Goal: Information Seeking & Learning: Learn about a topic

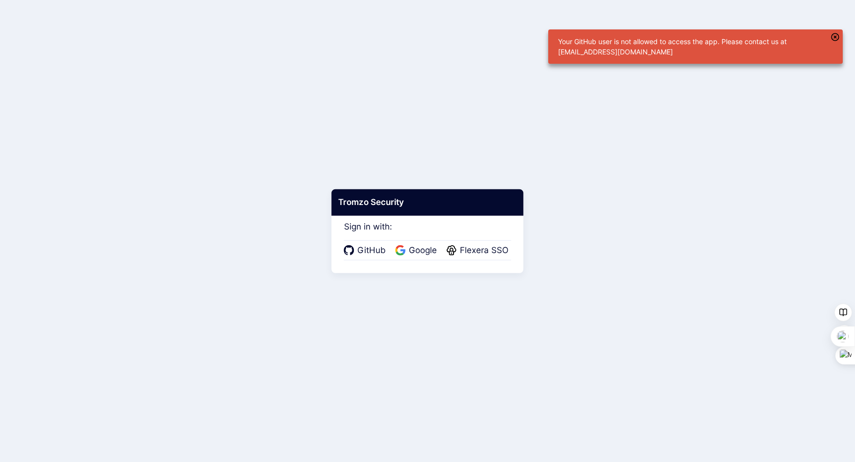
click at [481, 259] on div "GitHub Google Flexera SSO" at bounding box center [427, 250] width 167 height 21
click at [479, 252] on span "Flexera SSO" at bounding box center [484, 250] width 54 height 13
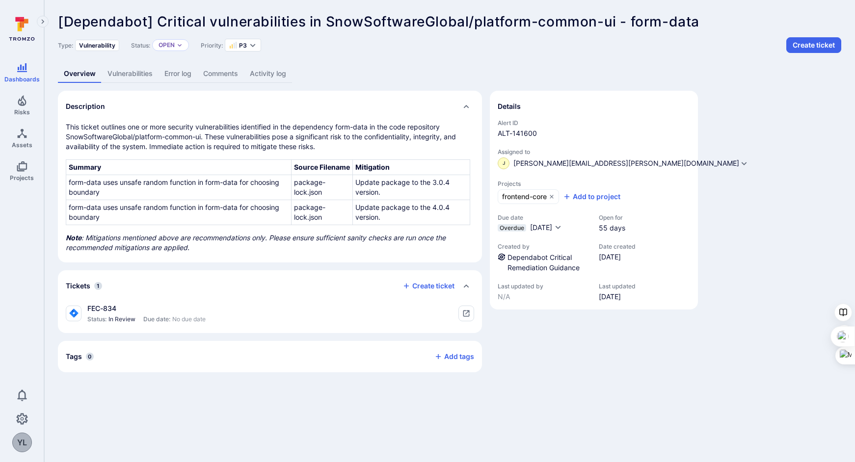
click at [246, 185] on td "form-data uses unsafe random function in form-data for choosing boundary" at bounding box center [178, 187] width 225 height 25
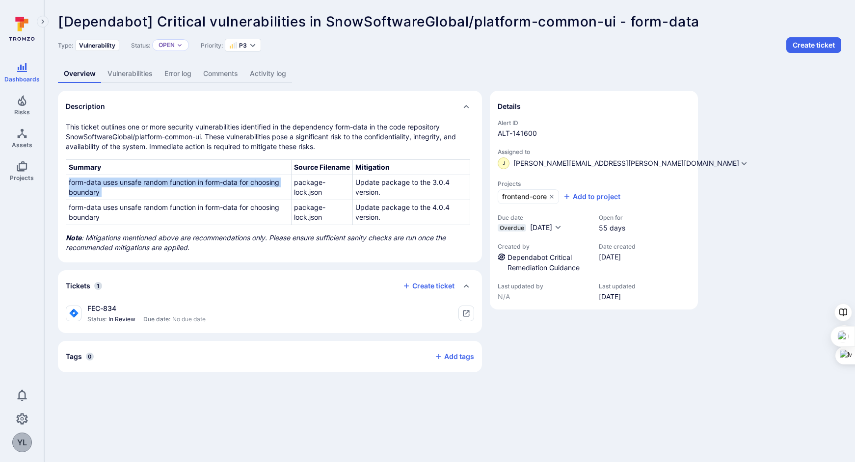
click at [246, 185] on td "form-data uses unsafe random function in form-data for choosing boundary" at bounding box center [178, 187] width 225 height 25
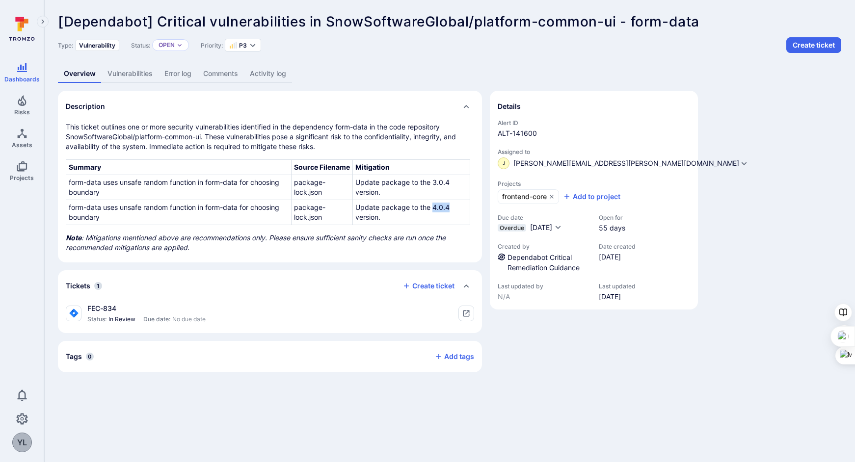
drag, startPoint x: 434, startPoint y: 206, endPoint x: 453, endPoint y: 206, distance: 19.1
click at [453, 206] on td "Update package to the 4.0.4 version." at bounding box center [411, 212] width 117 height 25
copy td "4.0.4"
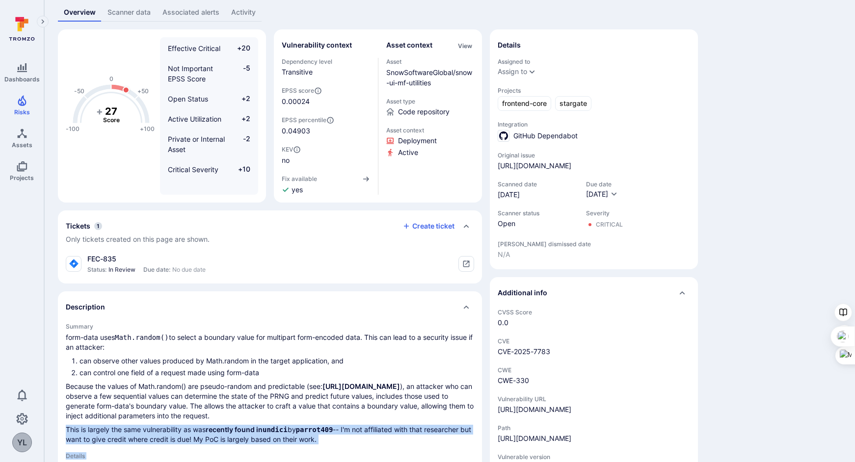
scroll to position [153, 0]
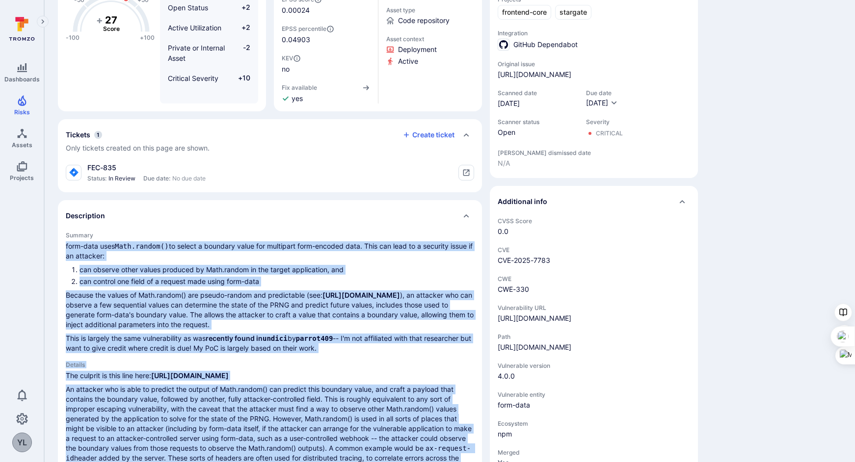
drag, startPoint x: 397, startPoint y: 373, endPoint x: 63, endPoint y: 247, distance: 356.7
click at [63, 247] on div "Summary form-data uses Math.random() to select a boundary value for multipart f…" at bounding box center [270, 451] width 424 height 438
copy div "form-data uses Math.random() to select a boundary value for multipart form-enco…"
